Goal: Task Accomplishment & Management: Manage account settings

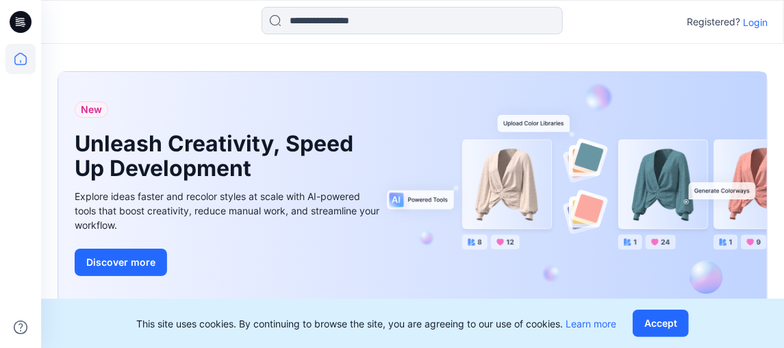
click at [760, 25] on p "Login" at bounding box center [755, 22] width 25 height 14
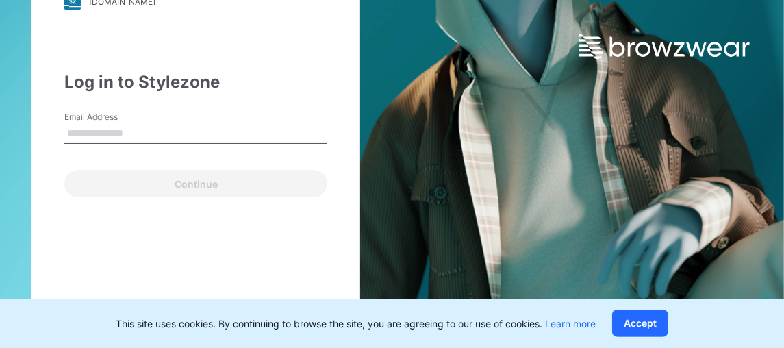
click at [215, 134] on input "Email Address" at bounding box center [195, 133] width 263 height 21
type input "**********"
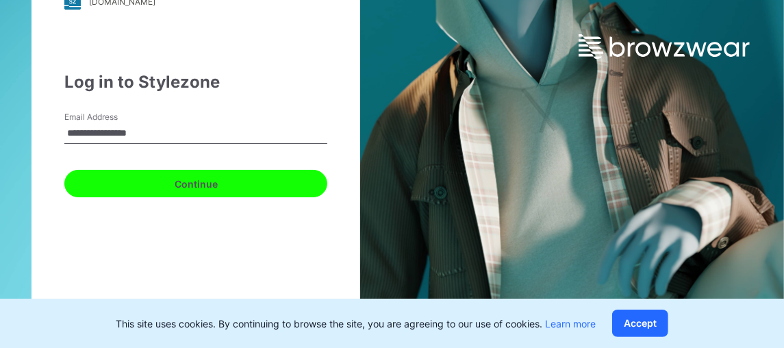
click at [166, 181] on button "Continue" at bounding box center [195, 183] width 263 height 27
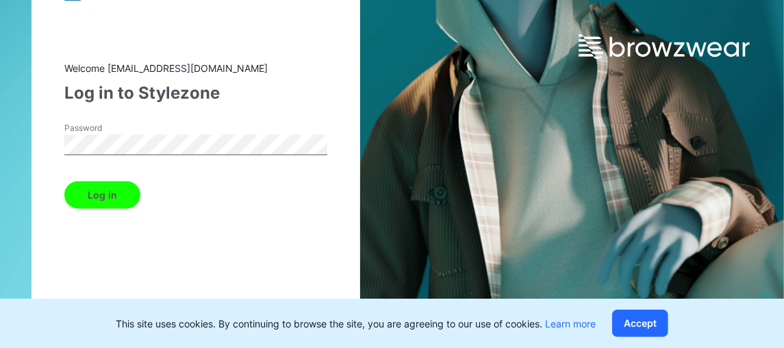
click at [106, 204] on button "Log in" at bounding box center [102, 194] width 76 height 27
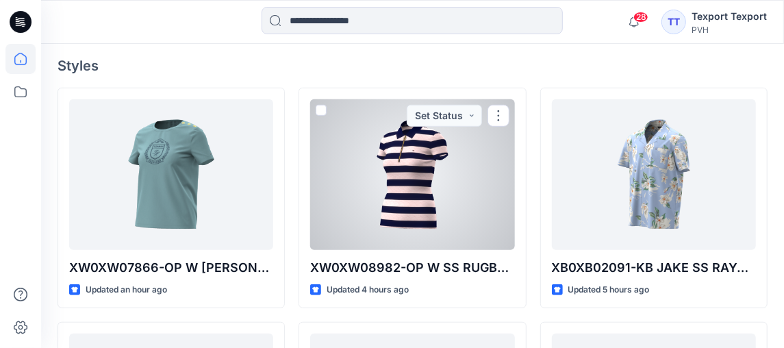
scroll to position [342, 0]
